Goal: Find specific page/section: Find specific page/section

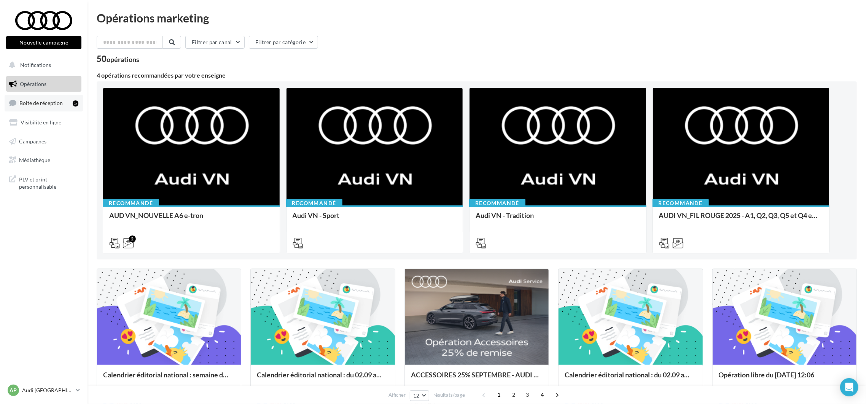
click at [59, 105] on span "Boîte de réception" at bounding box center [40, 103] width 43 height 6
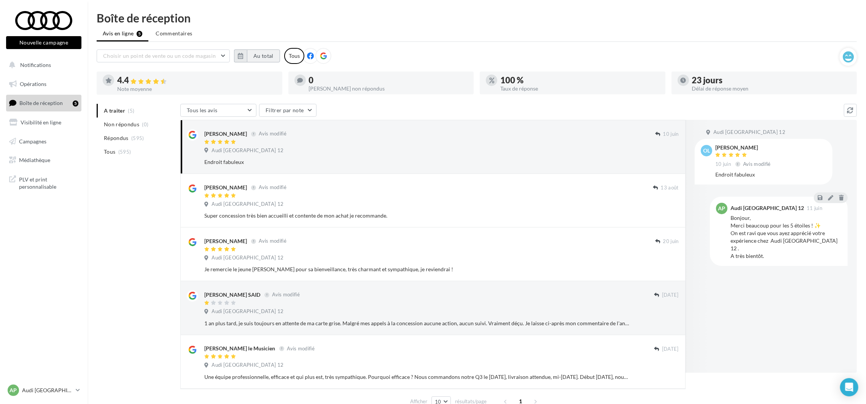
click at [266, 59] on button "Au total" at bounding box center [263, 55] width 33 height 13
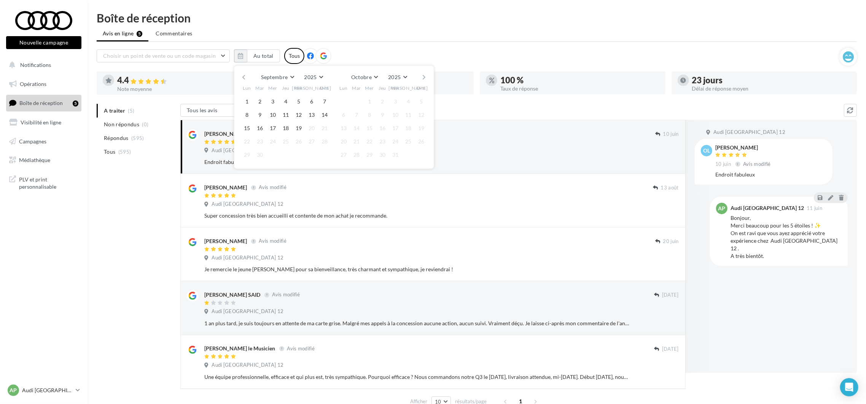
click at [243, 80] on button "button" at bounding box center [243, 77] width 6 height 11
click at [243, 79] on button "button" at bounding box center [243, 77] width 6 height 11
click at [241, 79] on button "button" at bounding box center [243, 77] width 6 height 11
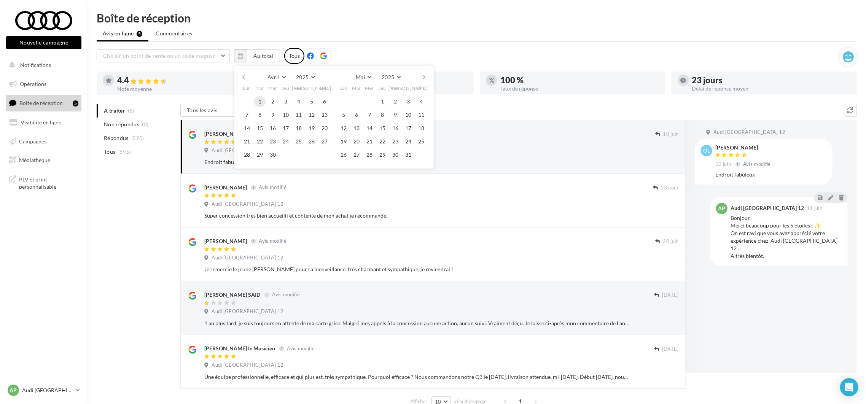
click at [264, 100] on button "1" at bounding box center [259, 101] width 11 height 11
click at [426, 79] on button "button" at bounding box center [424, 77] width 6 height 11
click at [424, 79] on button "button" at bounding box center [424, 77] width 6 height 11
click at [422, 78] on button "button" at bounding box center [424, 77] width 6 height 11
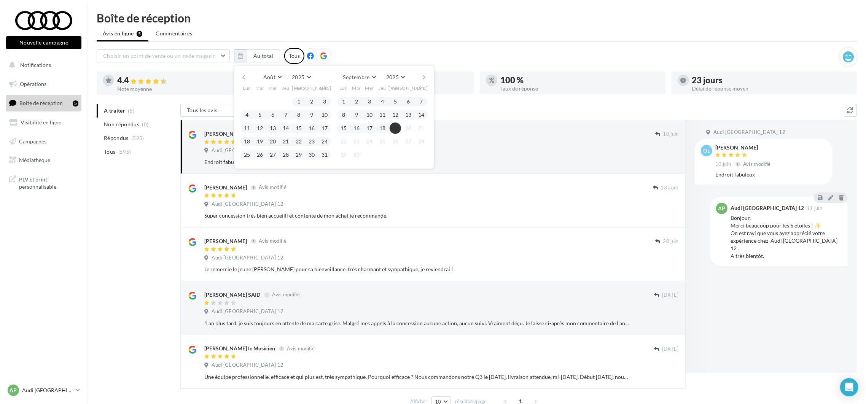
click at [391, 125] on button "19" at bounding box center [394, 127] width 11 height 11
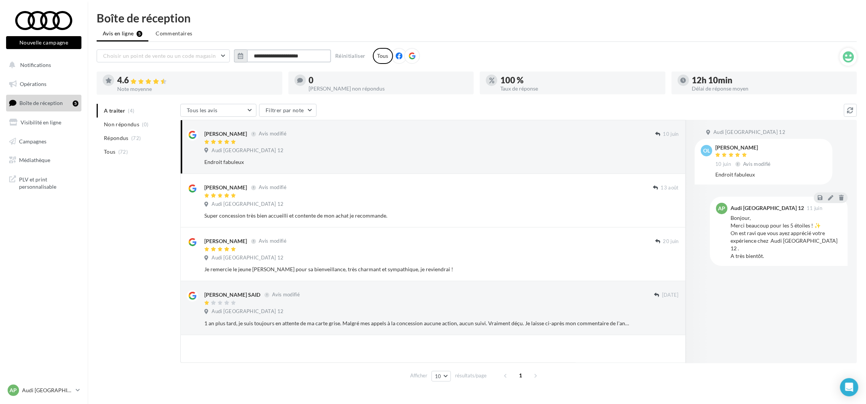
click at [268, 59] on input "**********" at bounding box center [289, 55] width 84 height 13
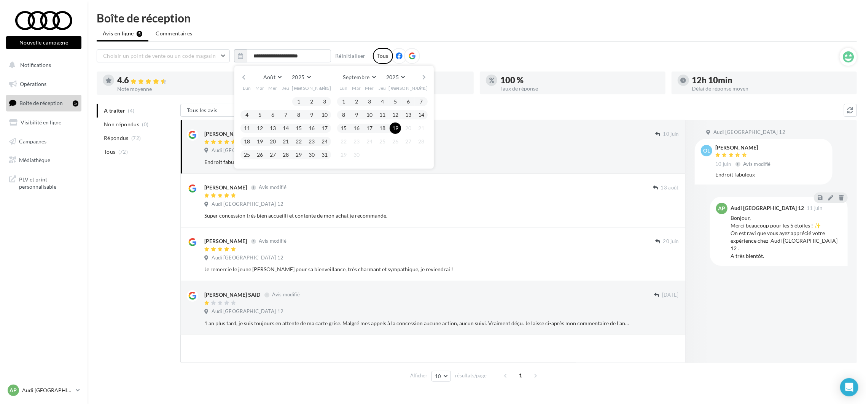
click at [427, 74] on button "button" at bounding box center [424, 77] width 6 height 11
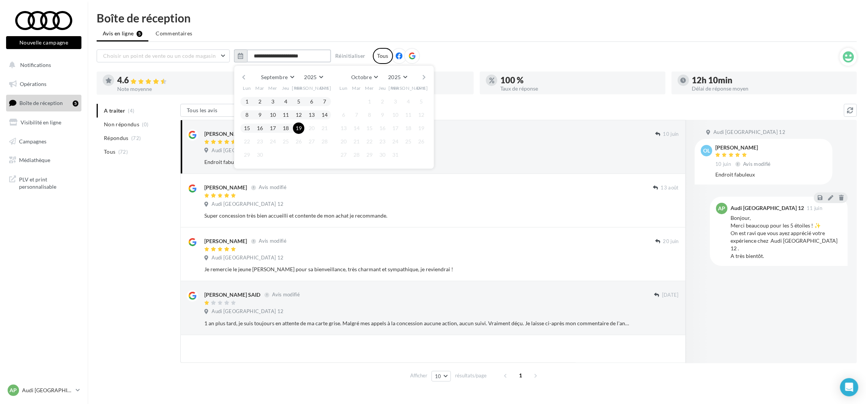
click at [272, 54] on input "**********" at bounding box center [289, 55] width 84 height 13
click at [246, 76] on button "button" at bounding box center [243, 77] width 6 height 11
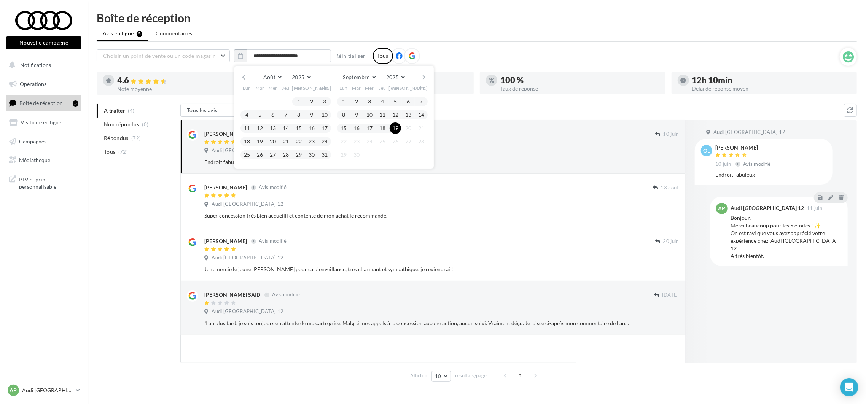
click at [246, 76] on button "button" at bounding box center [243, 77] width 6 height 11
click at [422, 77] on button "button" at bounding box center [424, 77] width 6 height 11
click at [353, 100] on button "1" at bounding box center [356, 101] width 11 height 11
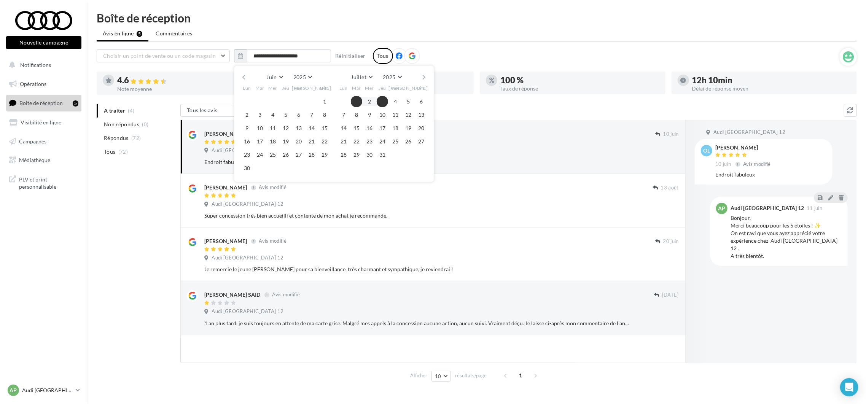
click at [425, 74] on button "button" at bounding box center [424, 77] width 6 height 11
click at [399, 124] on button "19" at bounding box center [394, 127] width 11 height 11
